Goal: Find specific page/section: Find specific page/section

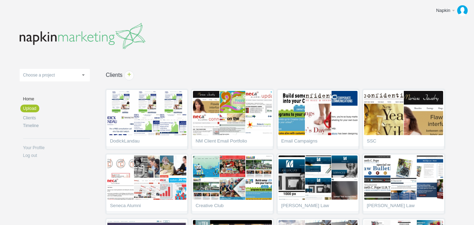
click at [85, 77] on link "Choose a project" at bounding box center [55, 75] width 70 height 13
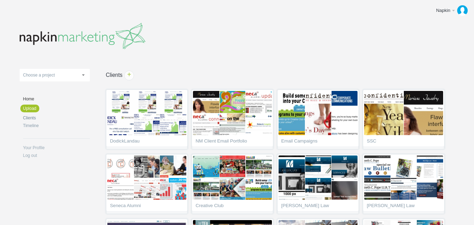
click at [30, 119] on link "Clients" at bounding box center [56, 118] width 67 height 4
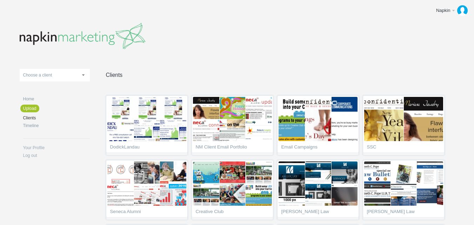
click at [85, 74] on link "Choose a client" at bounding box center [55, 75] width 70 height 13
type input "connec"
click at [50, 107] on li "Connec ts FCU" at bounding box center [55, 106] width 70 height 13
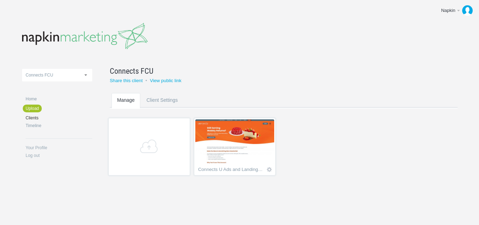
click at [225, 155] on img at bounding box center [234, 141] width 79 height 44
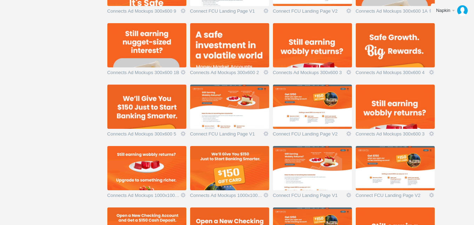
scroll to position [726, 0]
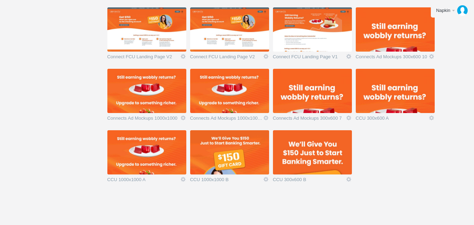
click at [151, 155] on img at bounding box center [146, 152] width 79 height 44
